Goal: Task Accomplishment & Management: Use online tool/utility

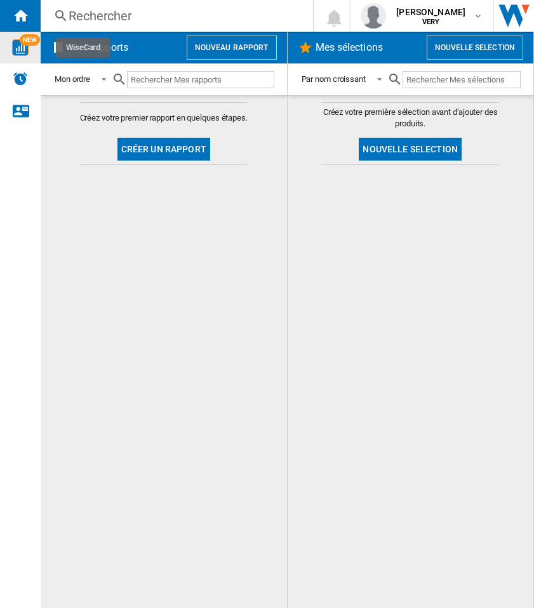
click at [22, 48] on img "WiseCard" at bounding box center [20, 47] width 17 height 17
click at [198, 323] on md-content "Créez votre premier rapport en quelques étapes. Créer un rapport" at bounding box center [164, 351] width 246 height 513
click at [22, 43] on span "NEW" at bounding box center [30, 39] width 20 height 11
click at [22, 43] on icon "WiseCard" at bounding box center [20, 47] width 17 height 17
click at [99, 244] on md-content "Créez votre premier rapport en quelques étapes. Créer un rapport" at bounding box center [164, 351] width 246 height 513
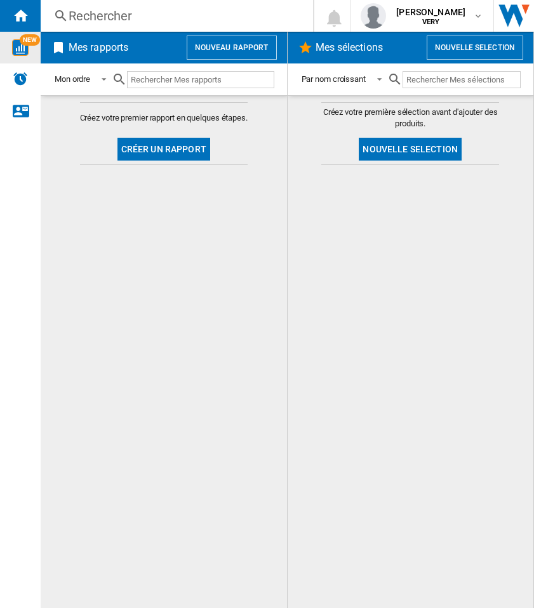
click at [220, 340] on md-content "Créez votre premier rapport en quelques étapes. Créer un rapport" at bounding box center [164, 351] width 246 height 513
click at [455, 311] on div at bounding box center [410, 386] width 221 height 431
click at [446, 15] on span "[PERSON_NAME]" at bounding box center [430, 12] width 69 height 13
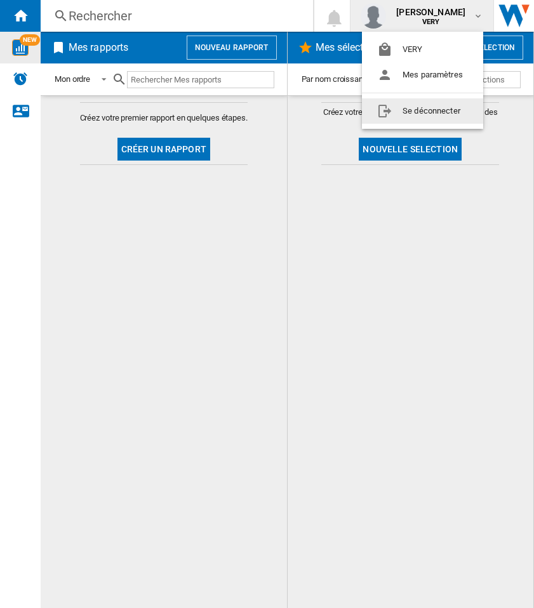
click at [417, 114] on button "Se déconnecter" at bounding box center [422, 110] width 121 height 25
